Goal: Task Accomplishment & Management: Complete application form

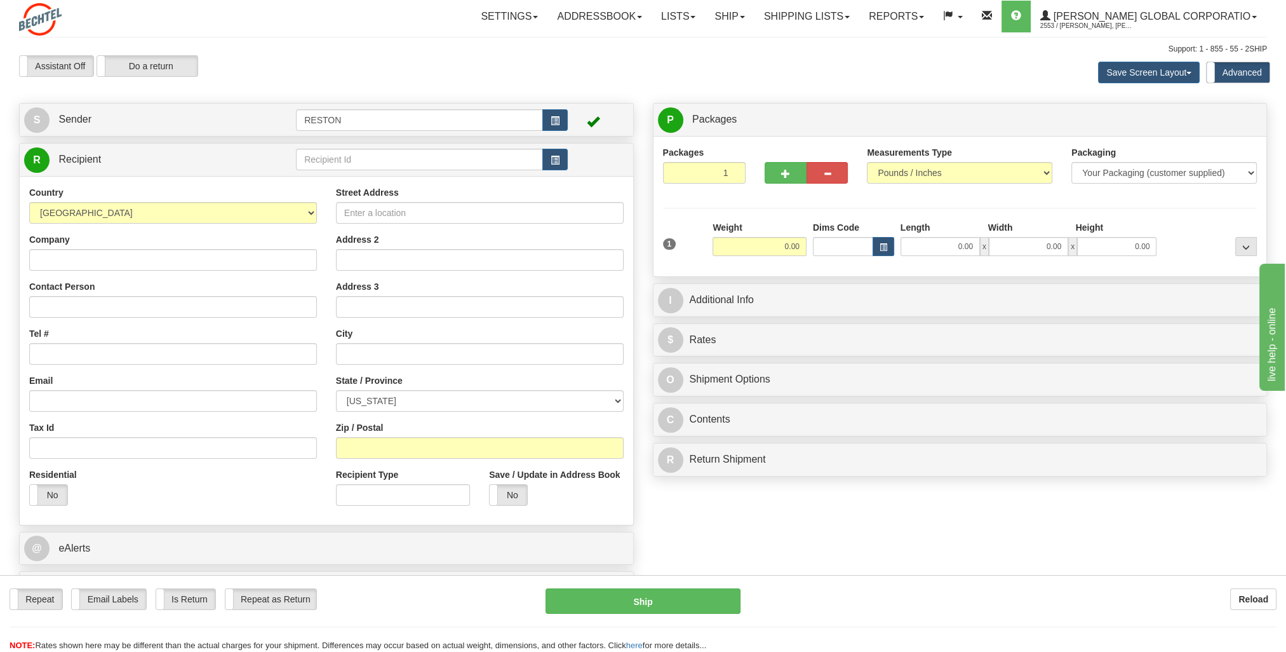
click at [934, 75] on div "Save Screen Layout Save Layout Reset to Default Standard Advanced" at bounding box center [1013, 72] width 528 height 34
click at [279, 265] on input "Company" at bounding box center [173, 260] width 288 height 22
type input "b"
type input "[PERSON_NAME]"
click at [239, 178] on div "Country [GEOGRAPHIC_DATA] [GEOGRAPHIC_DATA] [GEOGRAPHIC_DATA] [GEOGRAPHIC_DATA]…" at bounding box center [327, 350] width 614 height 349
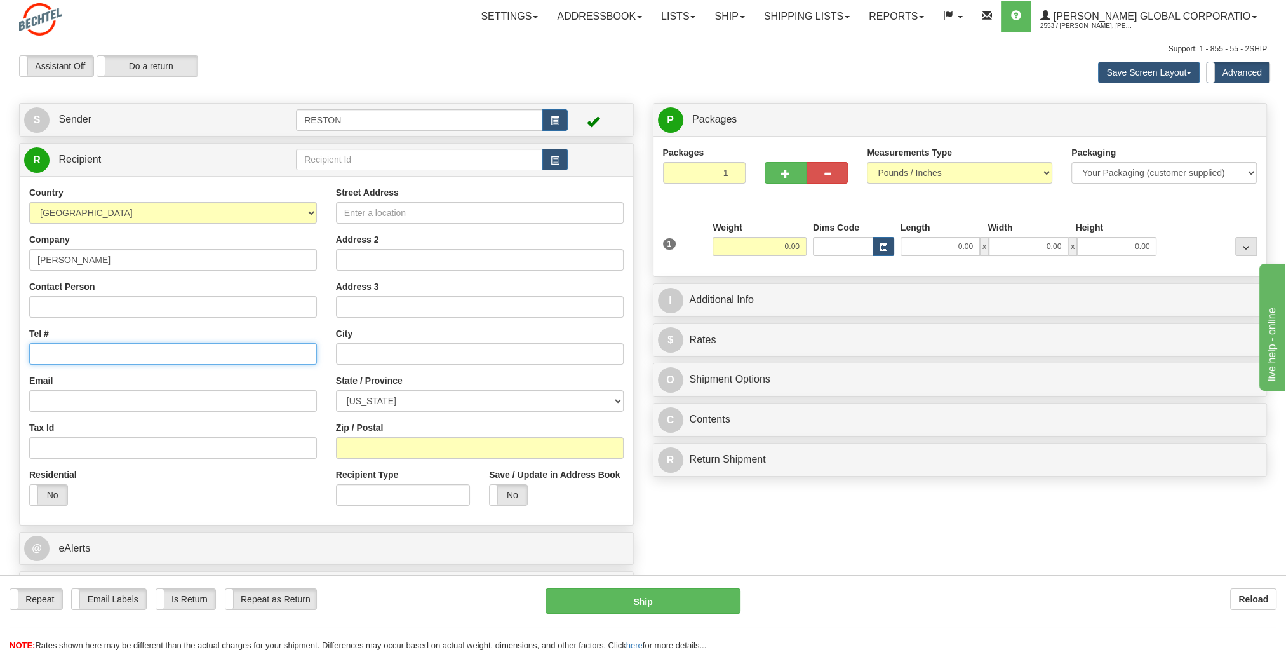
click at [127, 343] on input "Tel #" at bounding box center [173, 354] width 288 height 22
type input "[PHONE_NUMBER]"
click at [122, 404] on input "Email" at bounding box center [173, 401] width 288 height 22
click at [137, 404] on input "Email" at bounding box center [173, 401] width 288 height 22
paste input "[EMAIL_ADDRESS][PERSON_NAME][DOMAIN_NAME]"
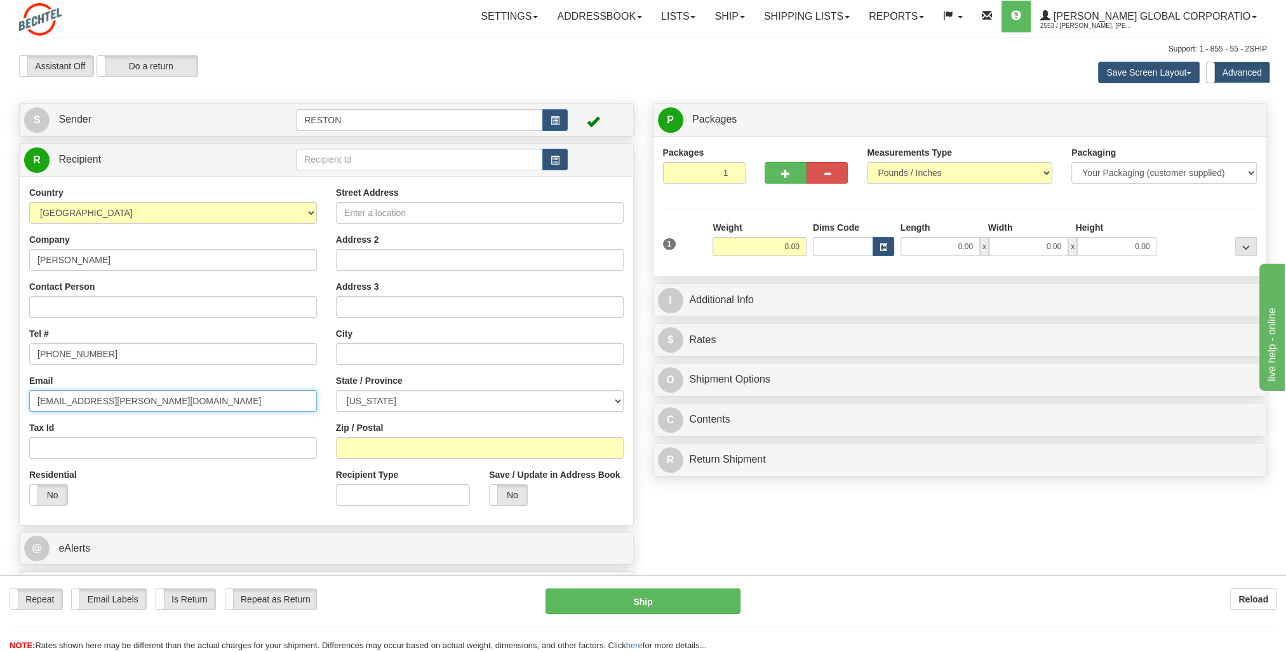
type input "[EMAIL_ADDRESS][PERSON_NAME][DOMAIN_NAME]"
click at [179, 423] on div "Tax Id" at bounding box center [173, 439] width 288 height 37
click at [541, 215] on input "Street Address" at bounding box center [480, 213] width 288 height 22
paste input "[STREET_ADDRESS]"
type input "[STREET_ADDRESS]"
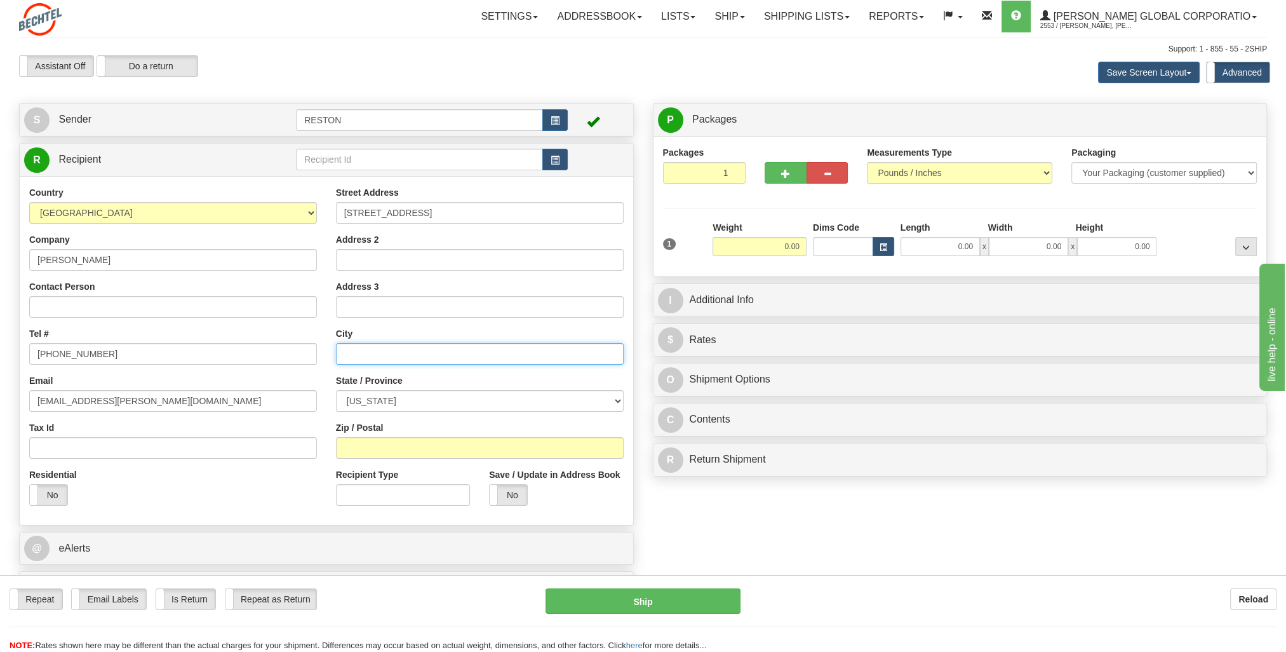
click at [404, 352] on input "text" at bounding box center [480, 354] width 288 height 22
type input "h"
type input "[GEOGRAPHIC_DATA]"
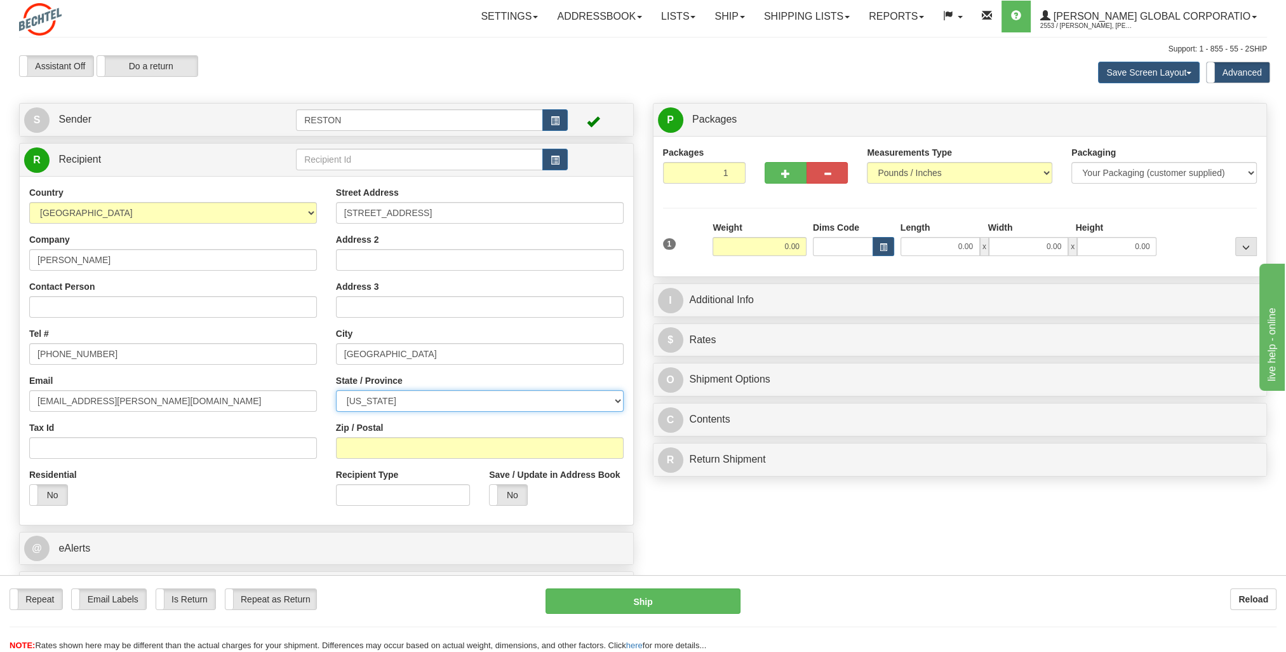
click at [413, 405] on select "[US_STATE] [US_STATE] [US_STATE] [US_STATE] Armed Forces America Armed Forces E…" at bounding box center [480, 401] width 288 height 22
select select "[GEOGRAPHIC_DATA]"
click at [336, 390] on select "[US_STATE] [US_STATE] [US_STATE] [US_STATE] Armed Forces America Armed Forces E…" at bounding box center [480, 401] width 288 height 22
click at [457, 452] on input "Zip / Postal" at bounding box center [480, 448] width 288 height 22
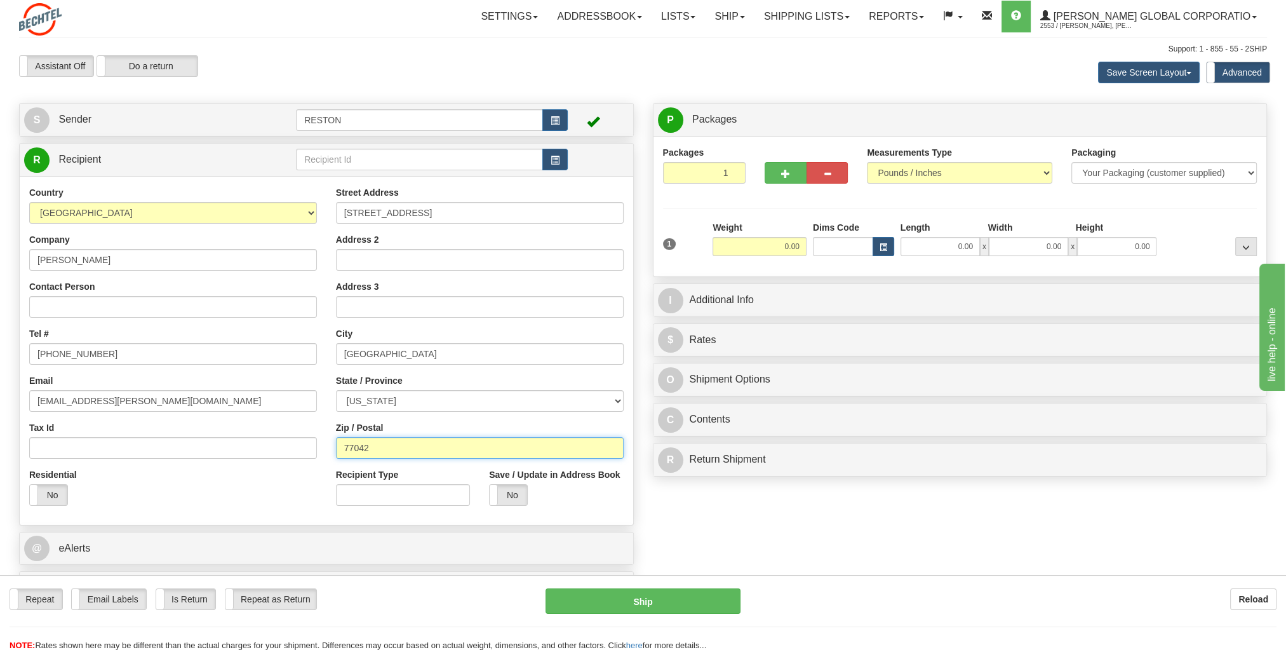
type input "77042"
click at [608, 496] on div "Yes No" at bounding box center [556, 495] width 134 height 22
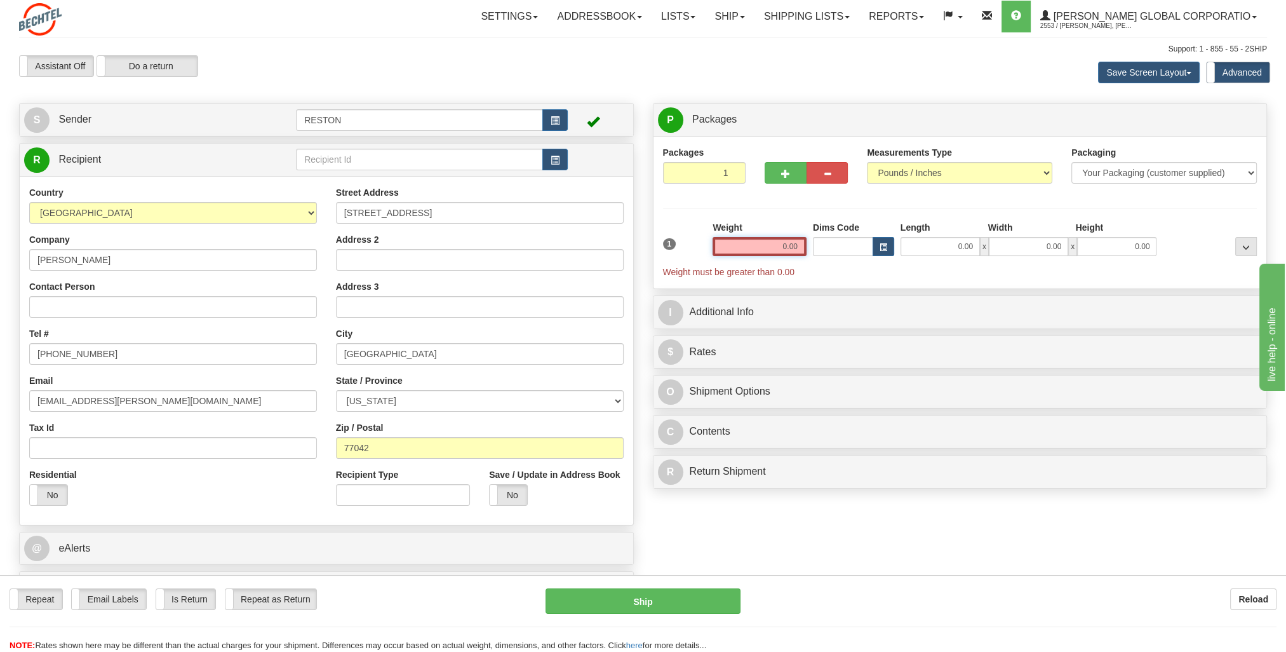
click at [776, 240] on input "0.00" at bounding box center [760, 246] width 94 height 19
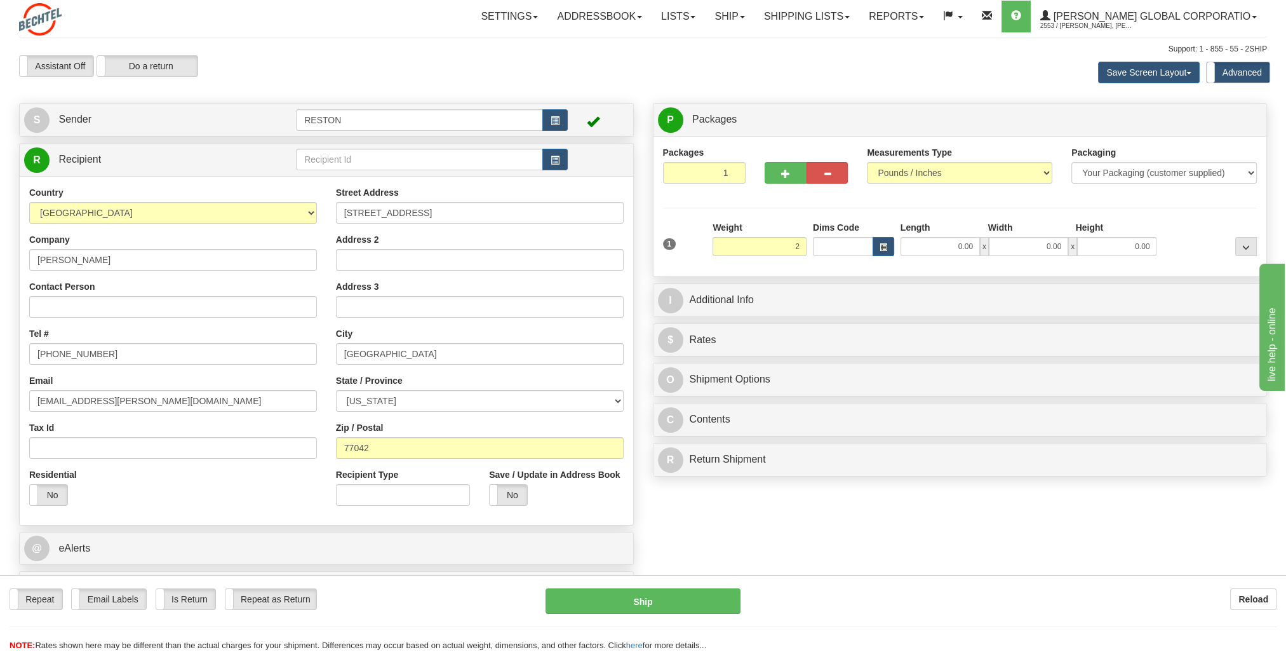
type input "2.00"
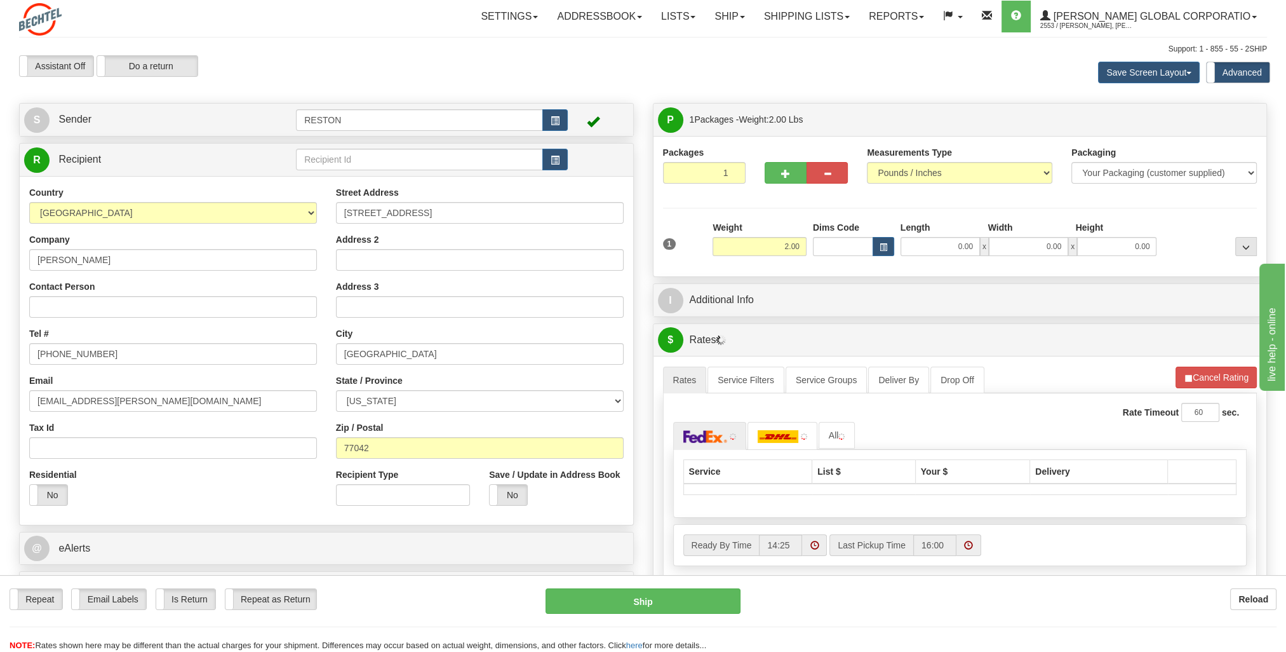
click at [777, 206] on div "Packages 1 1 Measurements Type" at bounding box center [960, 206] width 594 height 121
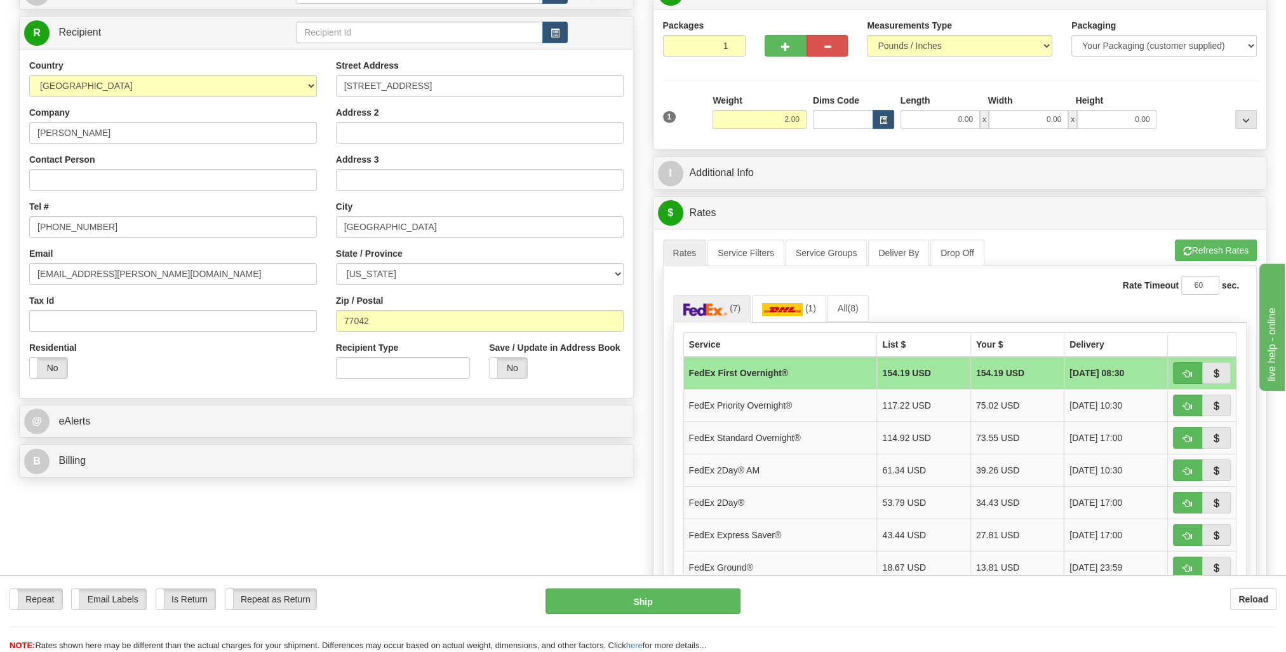
scroll to position [191, 0]
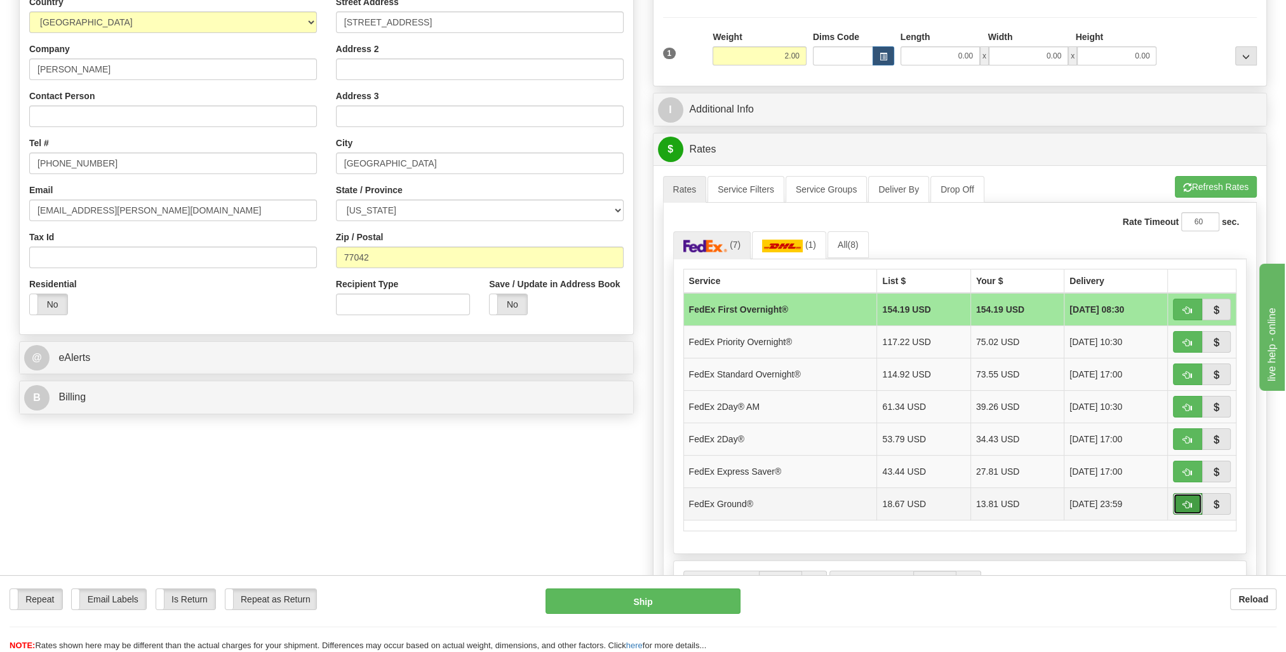
click at [1184, 500] on span "button" at bounding box center [1187, 504] width 9 height 8
type input "92"
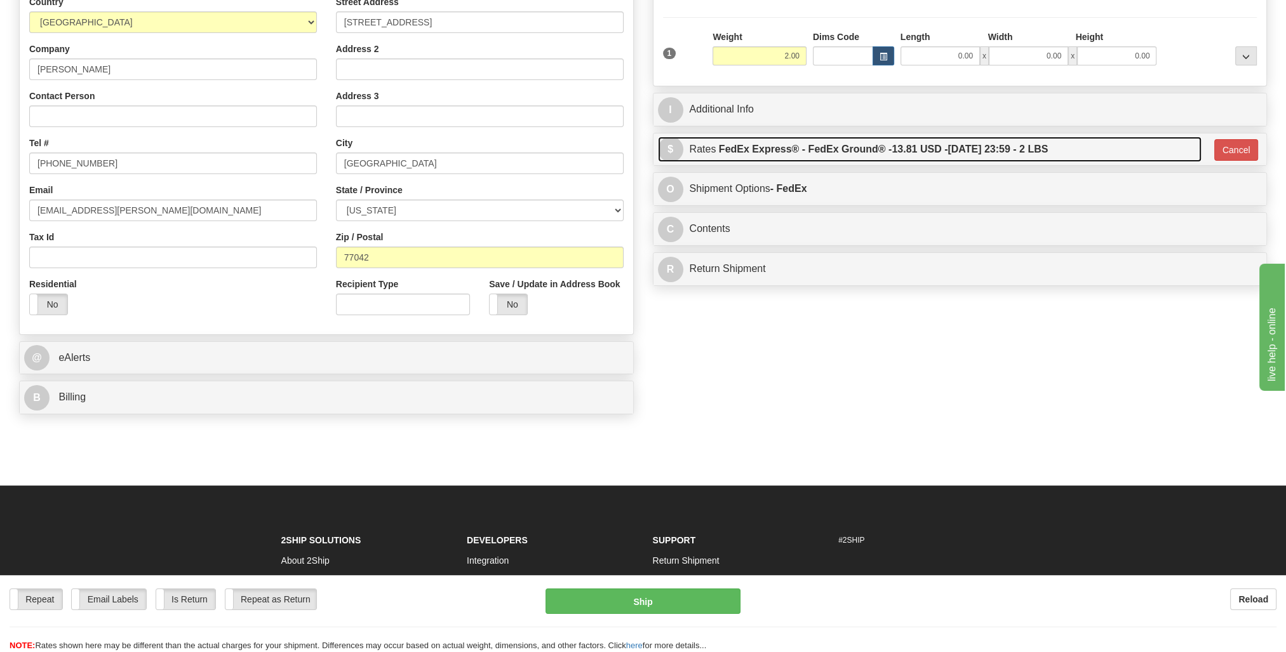
click at [887, 145] on label "FedEx Express® - FedEx Ground® - 13.81 USD - [DATE] 23:59 - 2 LBS" at bounding box center [884, 149] width 330 height 25
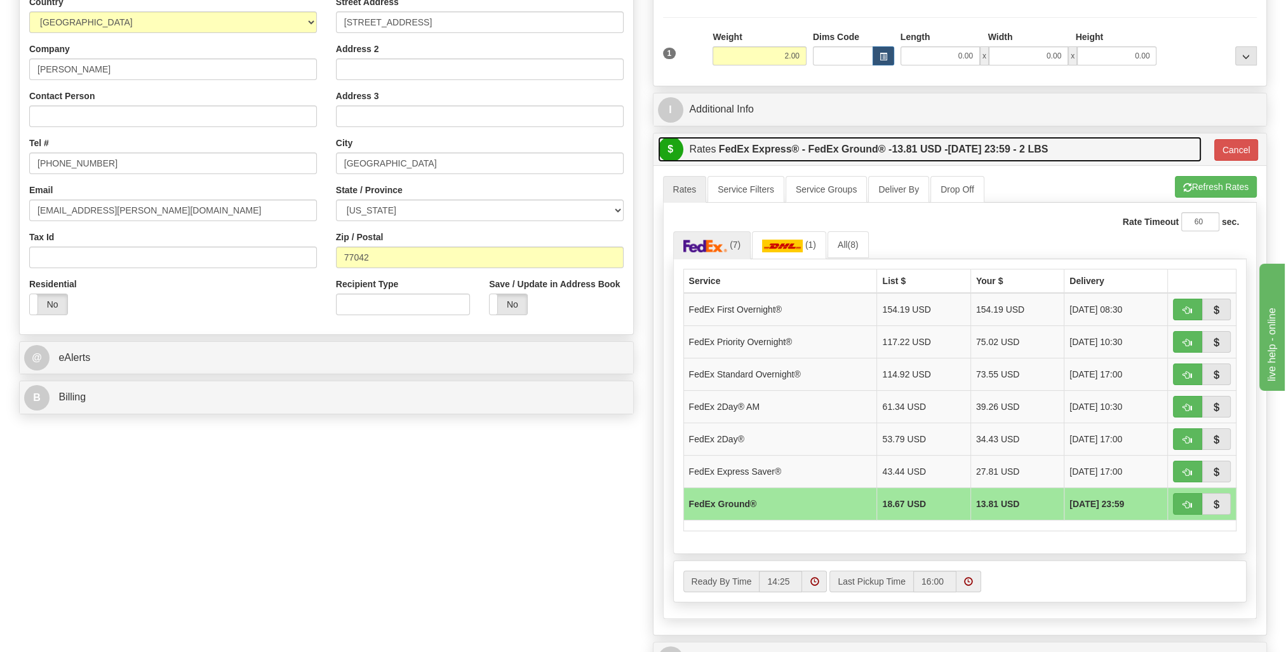
click at [887, 145] on label "FedEx Express® - FedEx Ground® - 13.81 USD - [DATE] 23:59 - 2 LBS" at bounding box center [884, 149] width 330 height 25
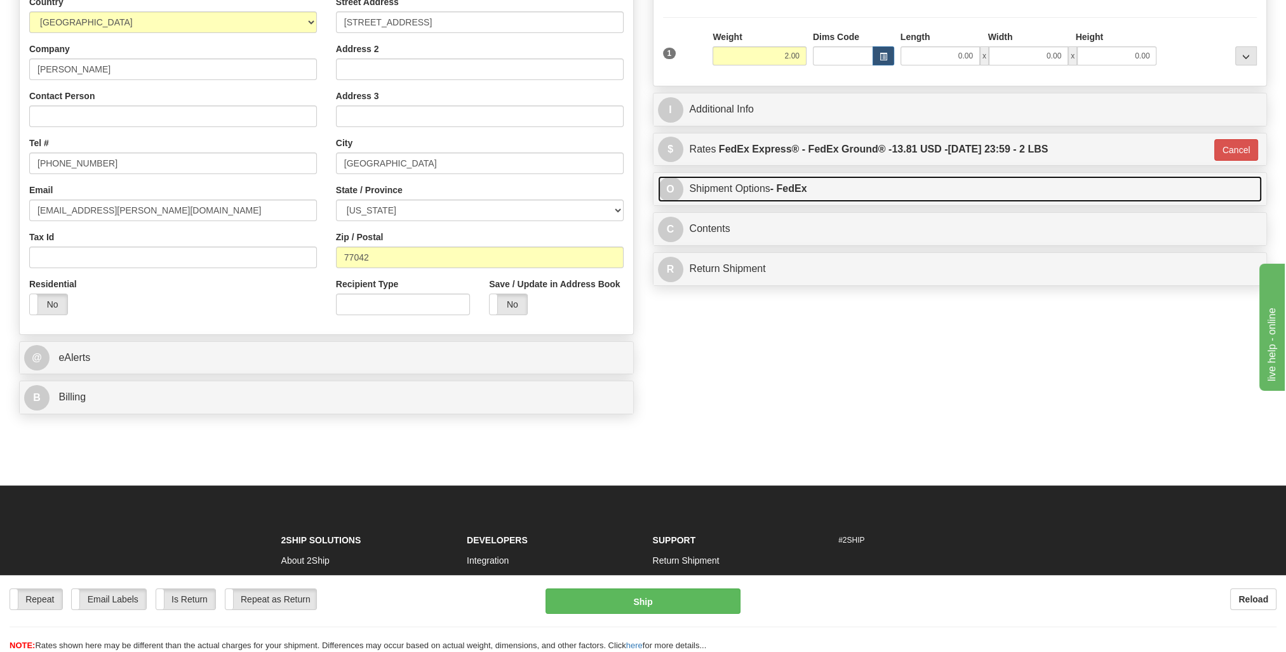
click at [876, 186] on link "O Shipment Options - FedEx" at bounding box center [960, 189] width 605 height 26
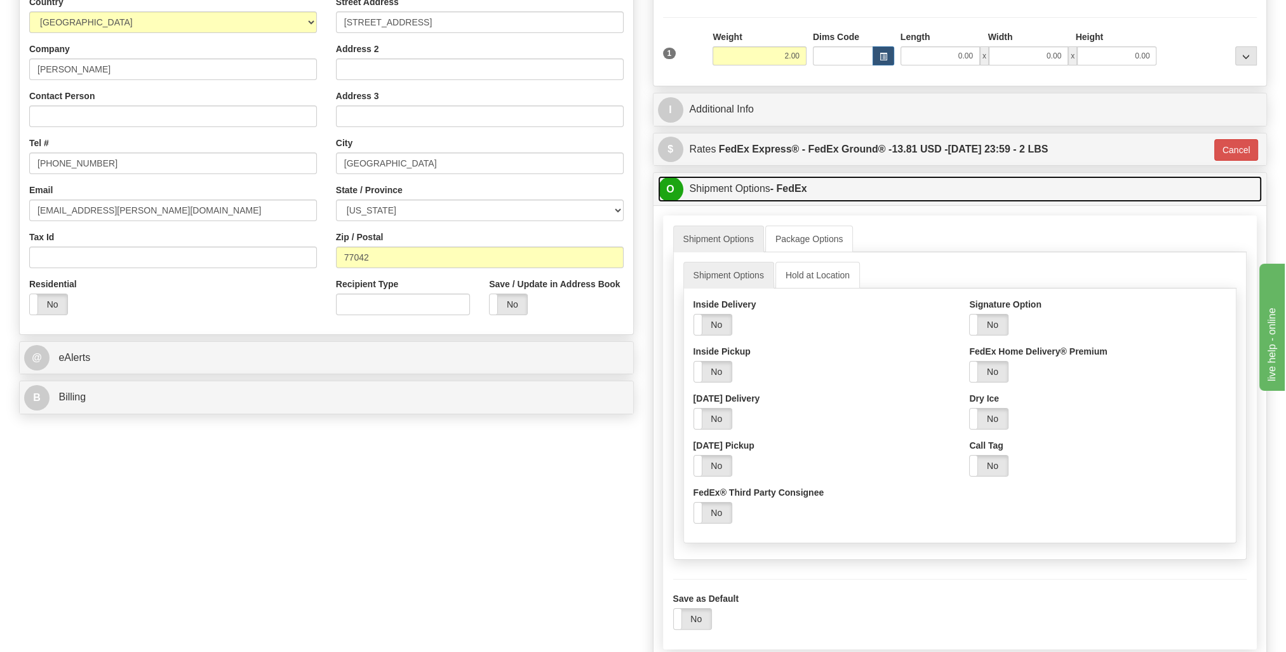
click at [876, 186] on link "O Shipment Options - FedEx" at bounding box center [960, 189] width 605 height 26
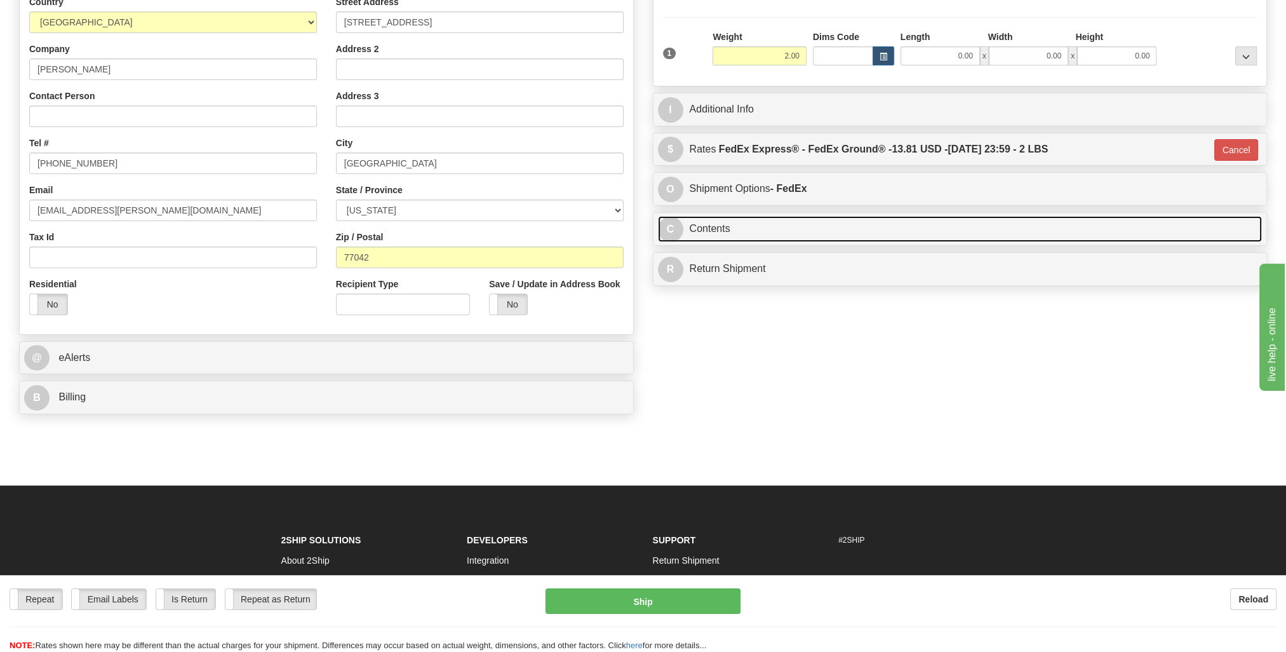
click at [859, 229] on link "C Contents" at bounding box center [960, 229] width 605 height 26
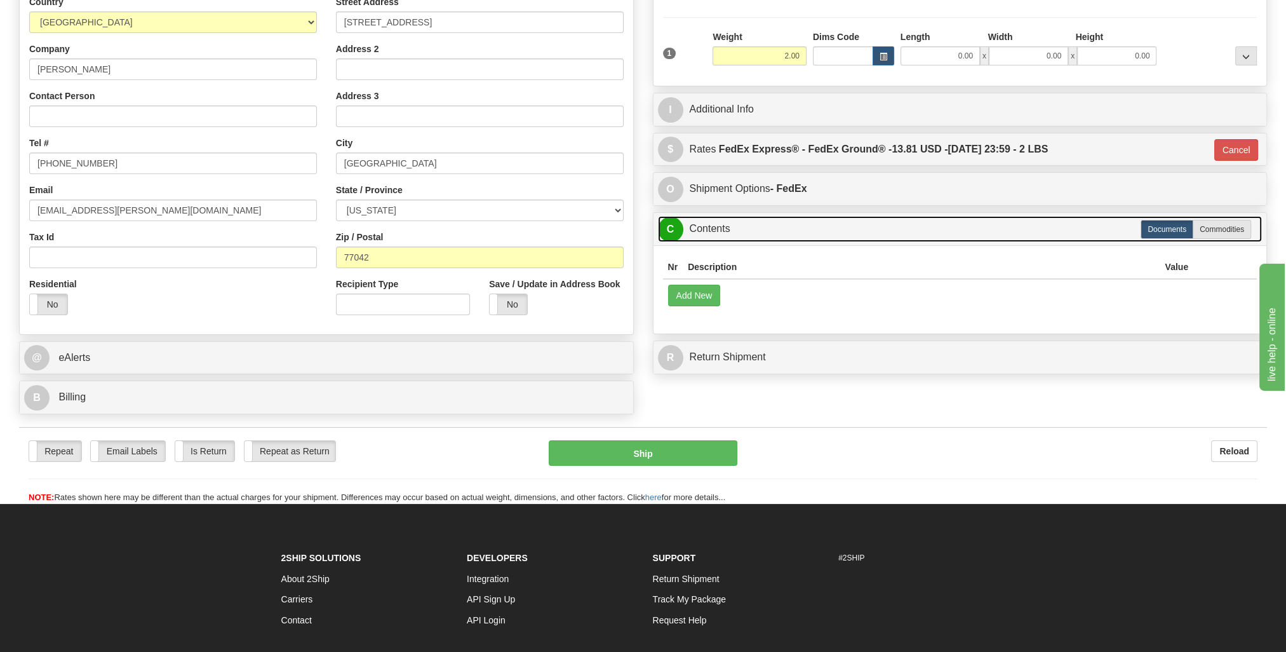
click at [859, 229] on link "C Contents" at bounding box center [960, 229] width 605 height 26
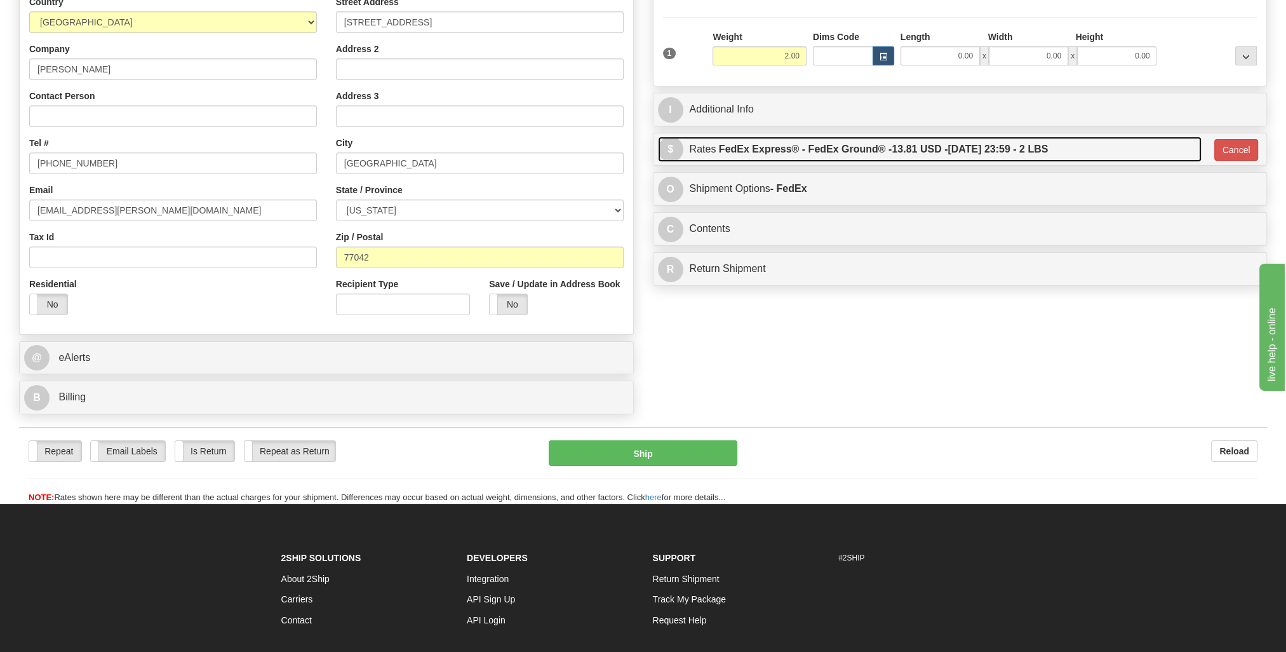
click at [897, 142] on label "FedEx Express® - FedEx Ground® - 13.81 USD - [DATE] 23:59 - 2 LBS" at bounding box center [884, 149] width 330 height 25
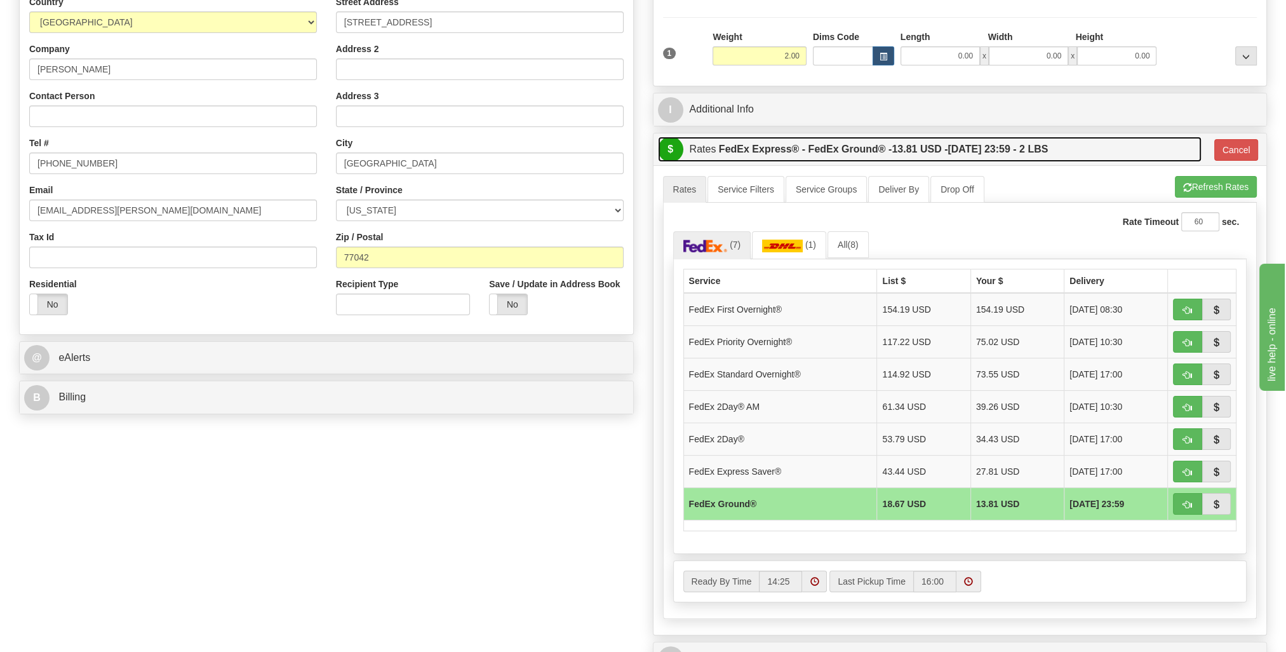
click at [901, 144] on span "13.81 USD -" at bounding box center [920, 149] width 56 height 11
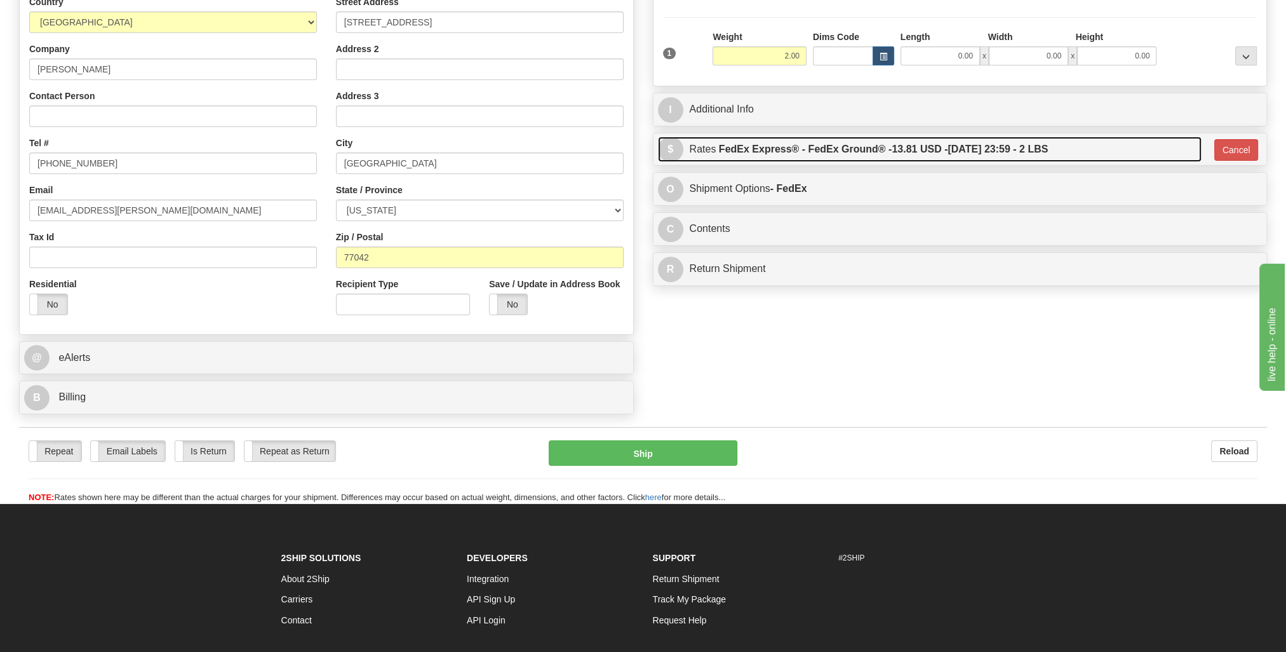
scroll to position [0, 0]
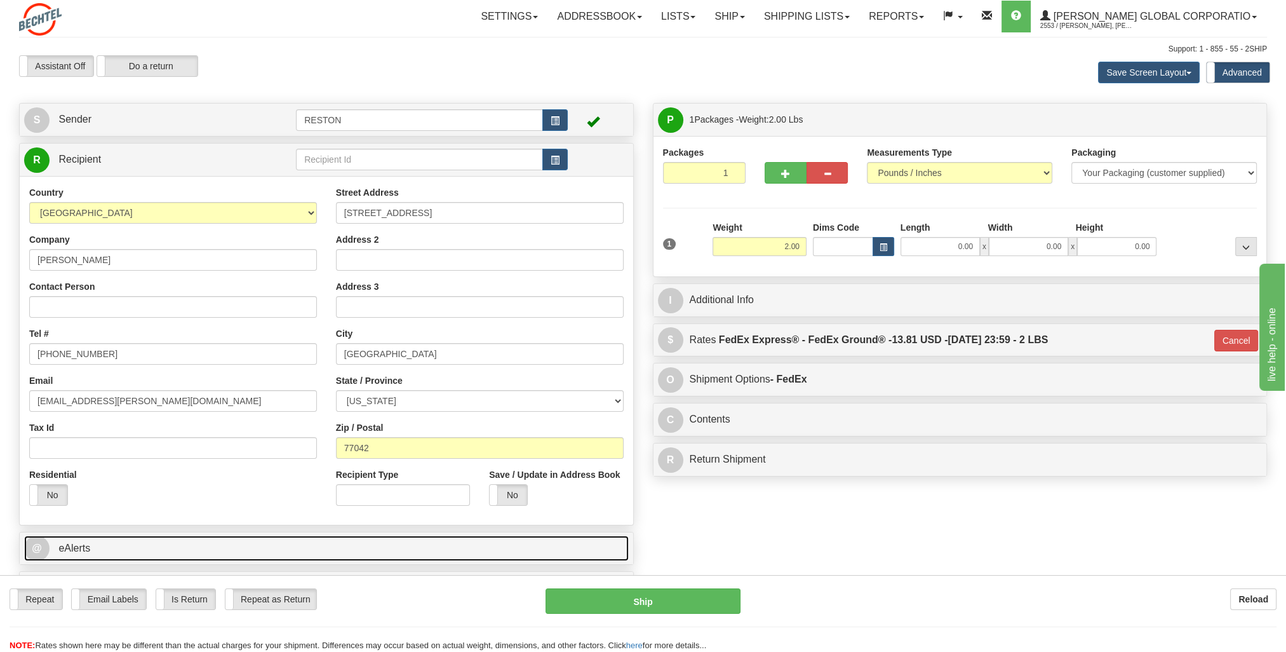
click at [288, 544] on link "@ eAlerts" at bounding box center [326, 548] width 605 height 26
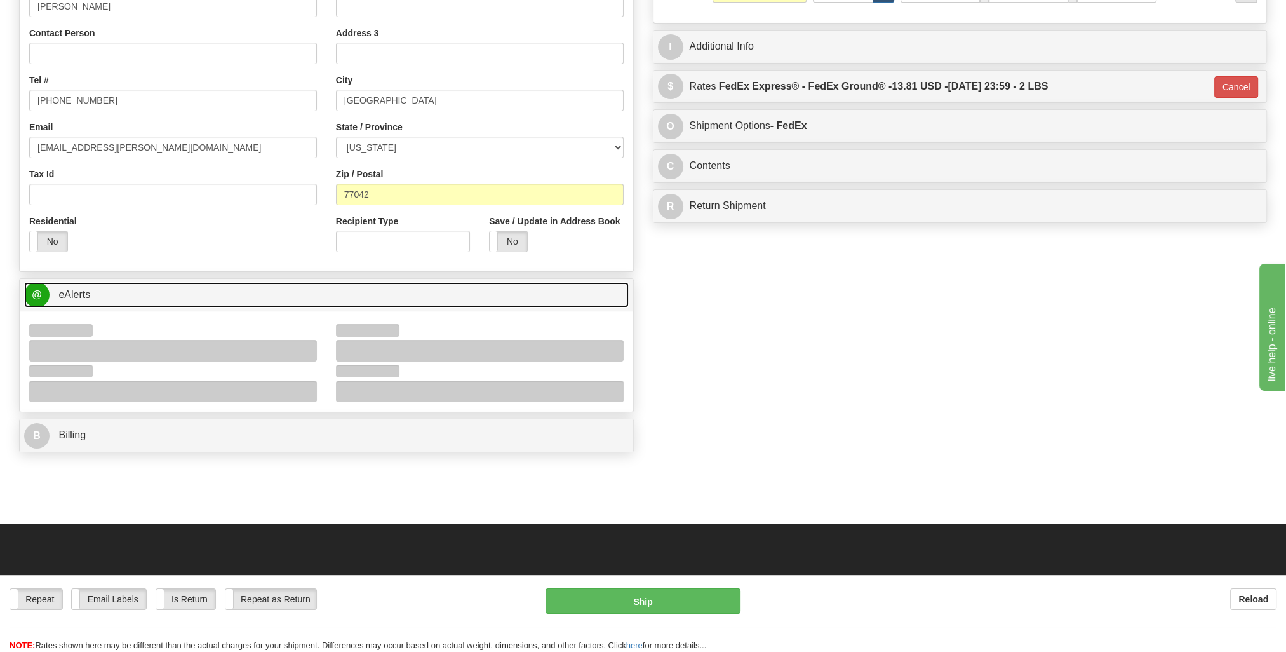
scroll to position [254, 0]
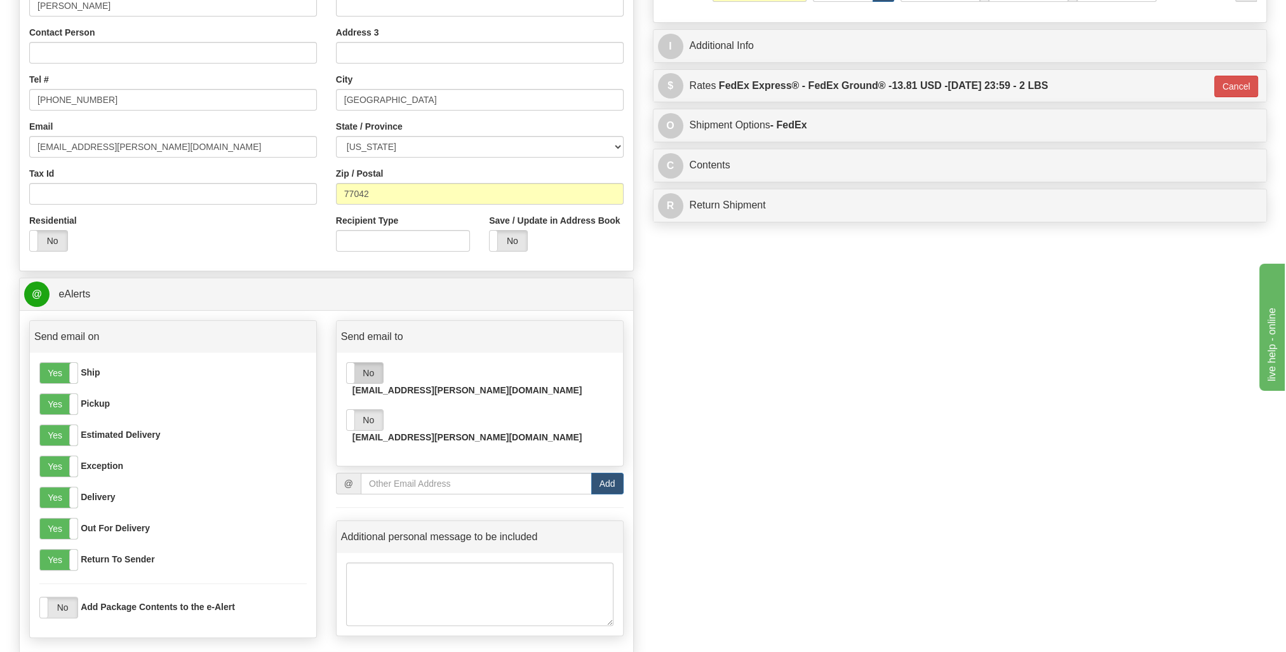
click at [363, 377] on label "No" at bounding box center [365, 373] width 36 height 20
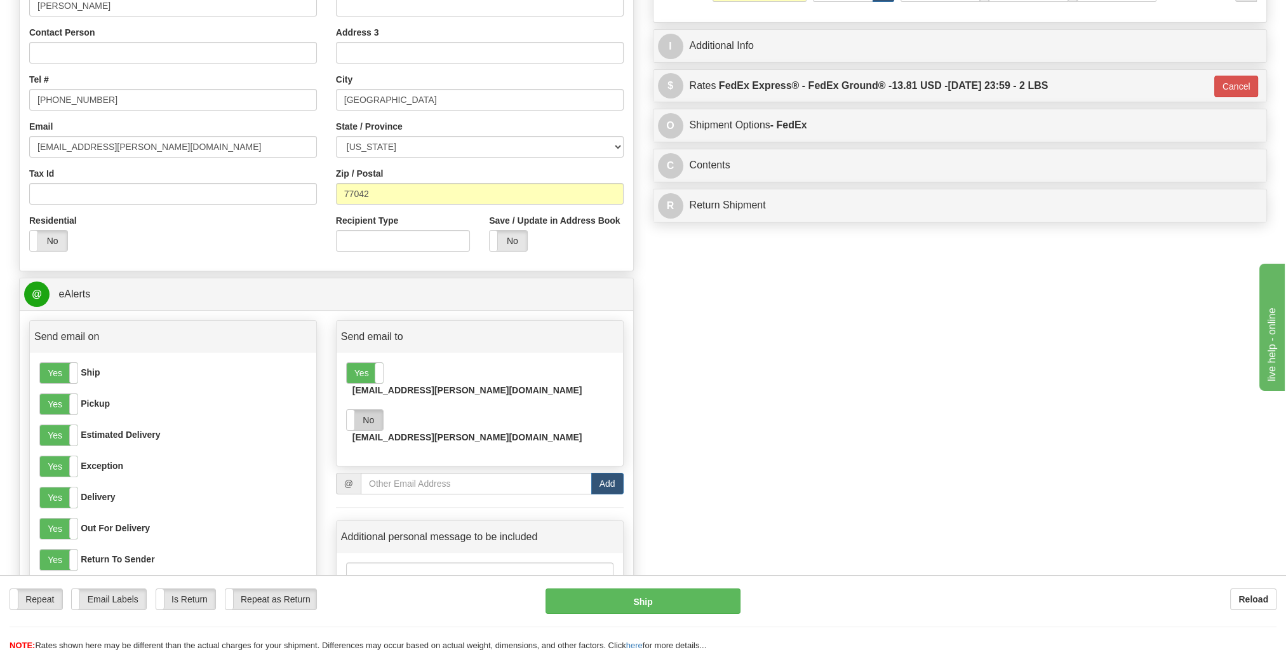
click at [368, 410] on label "No" at bounding box center [365, 420] width 36 height 20
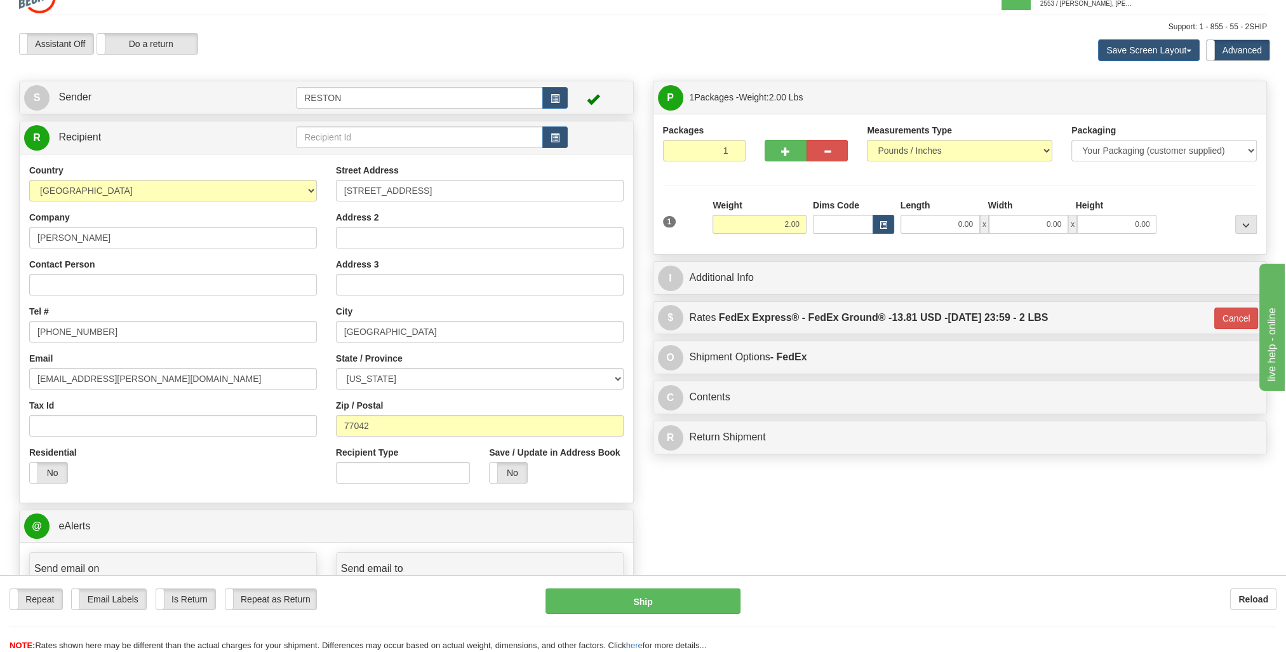
scroll to position [0, 0]
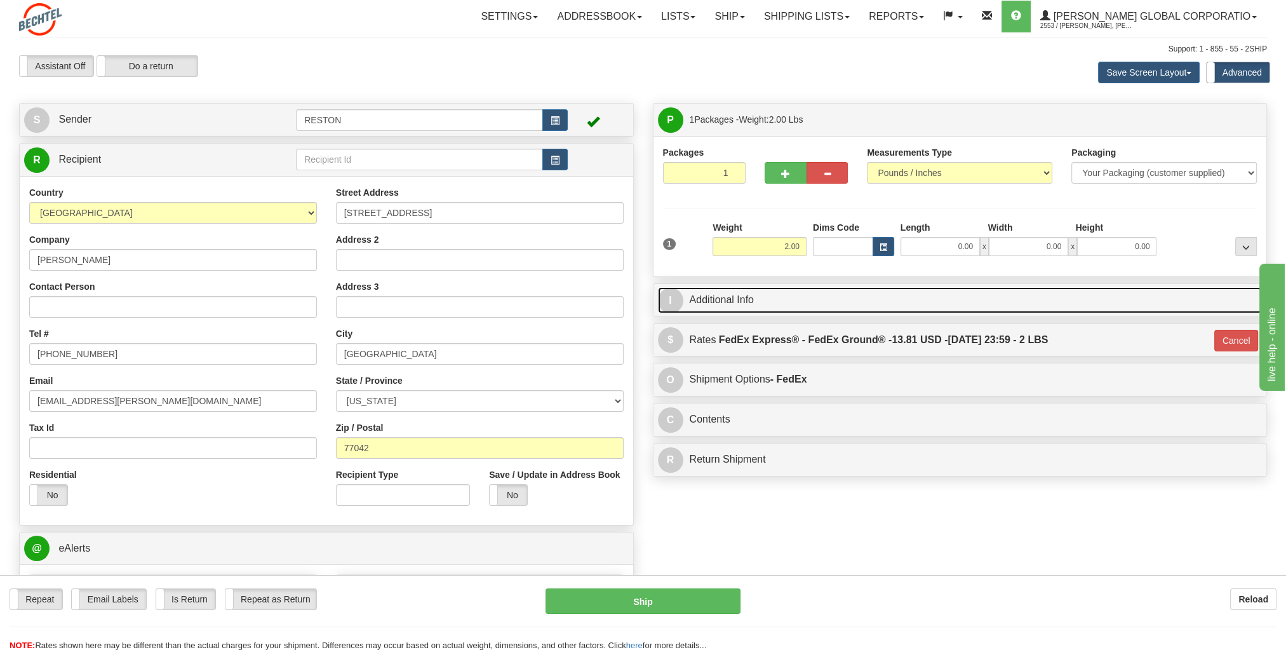
click at [786, 308] on link "I Additional Info" at bounding box center [960, 300] width 605 height 26
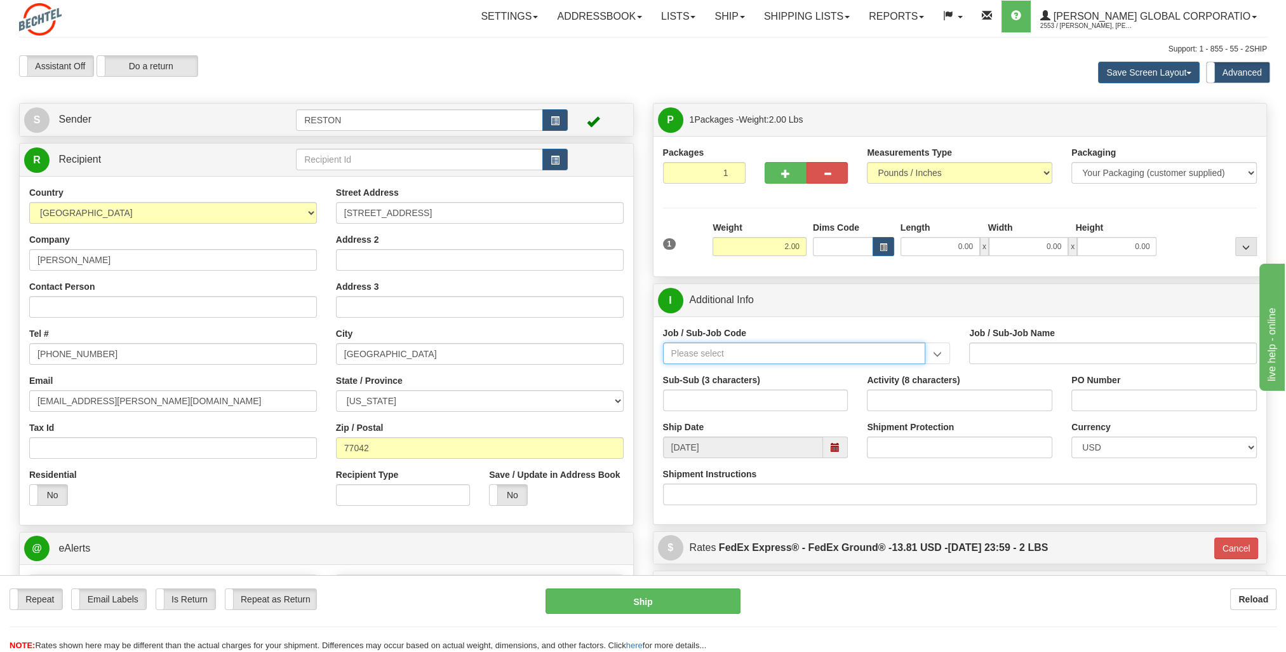
click at [741, 354] on input "Job / Sub-Job Code" at bounding box center [794, 353] width 263 height 22
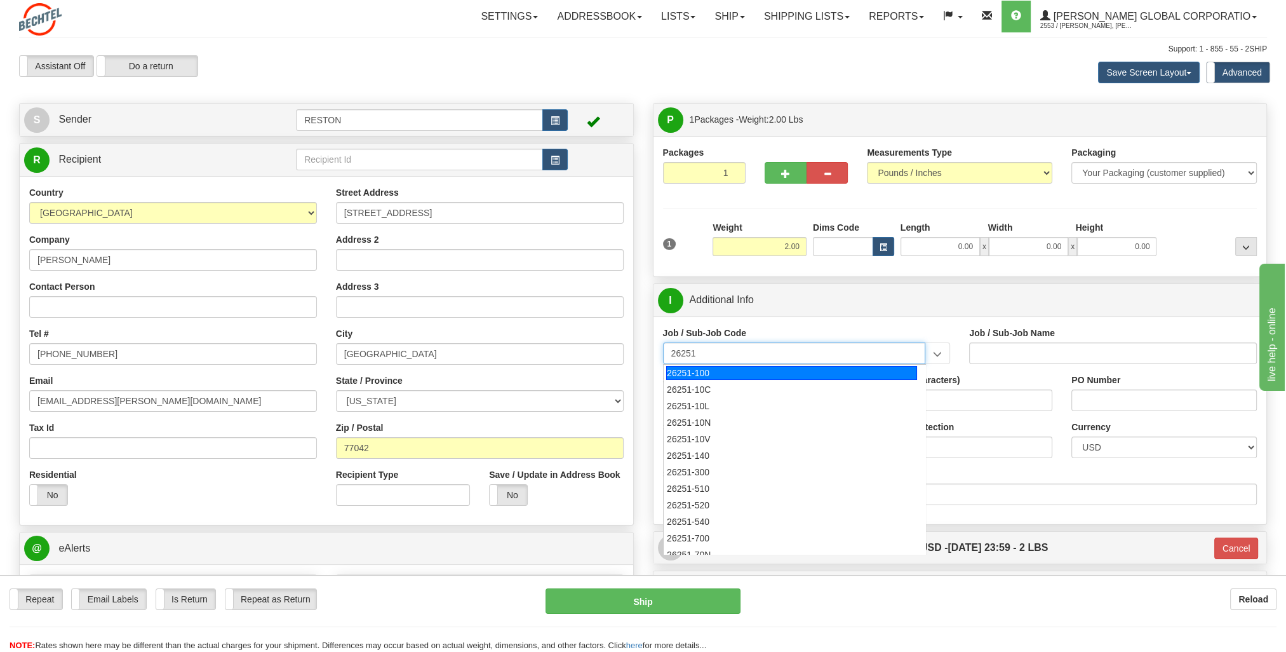
click at [766, 370] on div "26251-100" at bounding box center [791, 373] width 251 height 14
type input "26251-100"
type input "RIO GRANDE LNG TRAINS 1 & 2 - [GEOGRAPHIC_DATA] PROFESSIONA"
type input "26251-100"
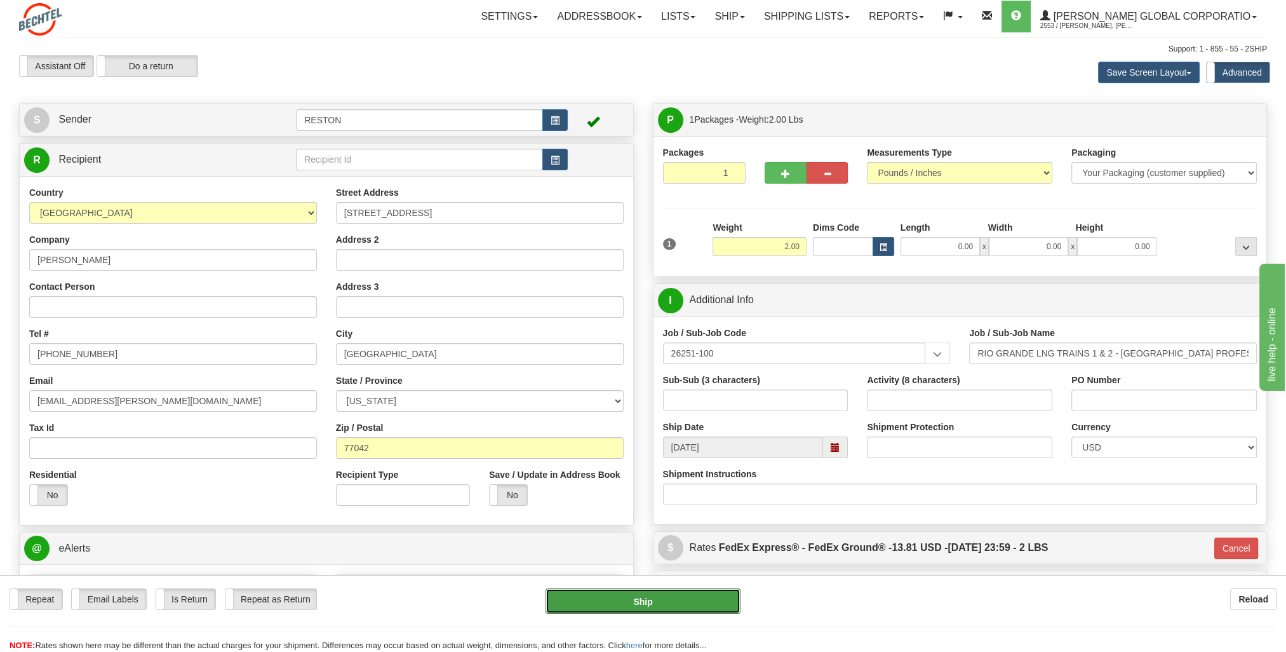
click at [689, 598] on button "Ship" at bounding box center [644, 600] width 196 height 25
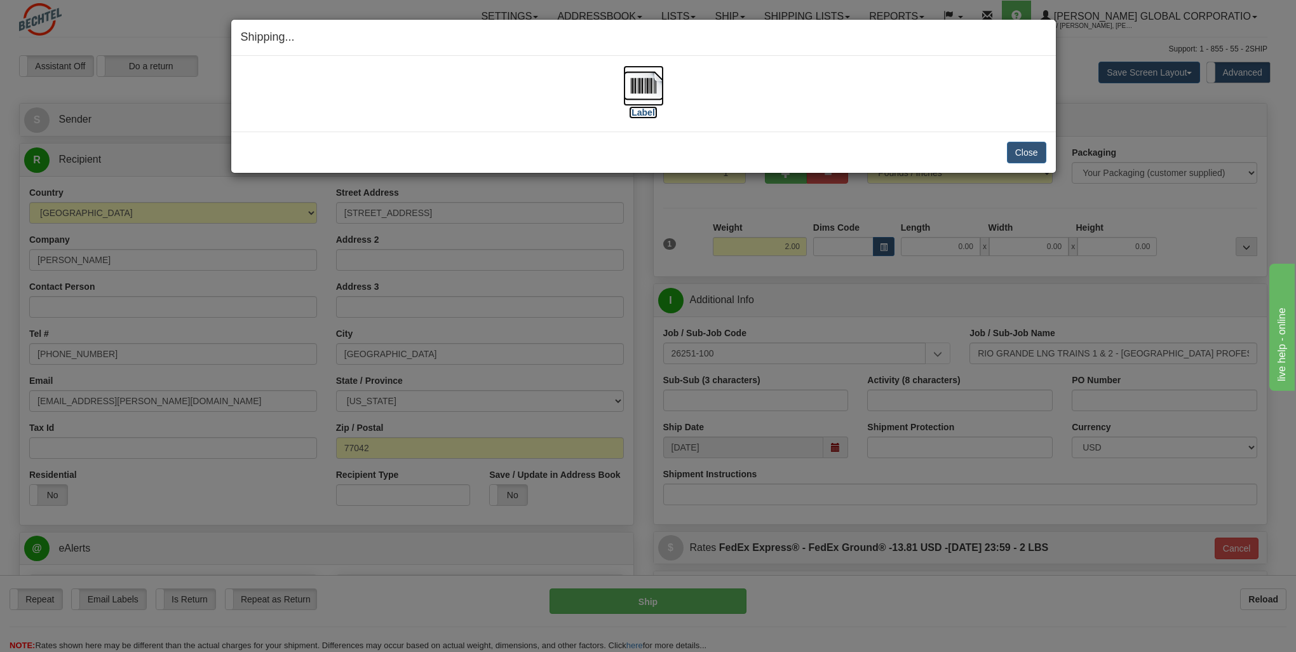
click at [645, 109] on label "[Label]" at bounding box center [643, 112] width 29 height 13
